Goal: Navigation & Orientation: Find specific page/section

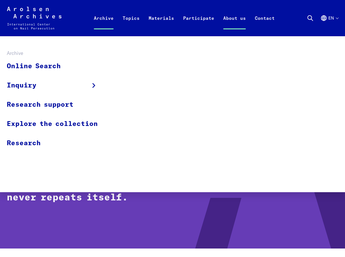
click at [108, 24] on link "Archive" at bounding box center [103, 25] width 29 height 23
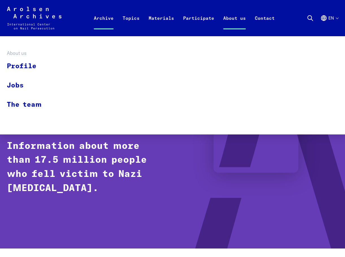
click at [247, 13] on li "About us Profile Jobs The team" at bounding box center [235, 18] width 32 height 23
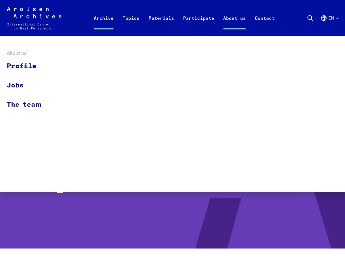
click at [243, 18] on link "About us" at bounding box center [235, 25] width 32 height 23
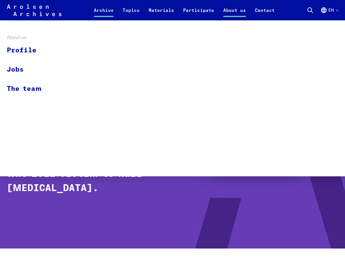
scroll to position [210, 0]
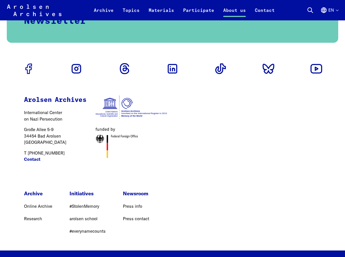
scroll to position [1470, 0]
